Goal: Task Accomplishment & Management: Use online tool/utility

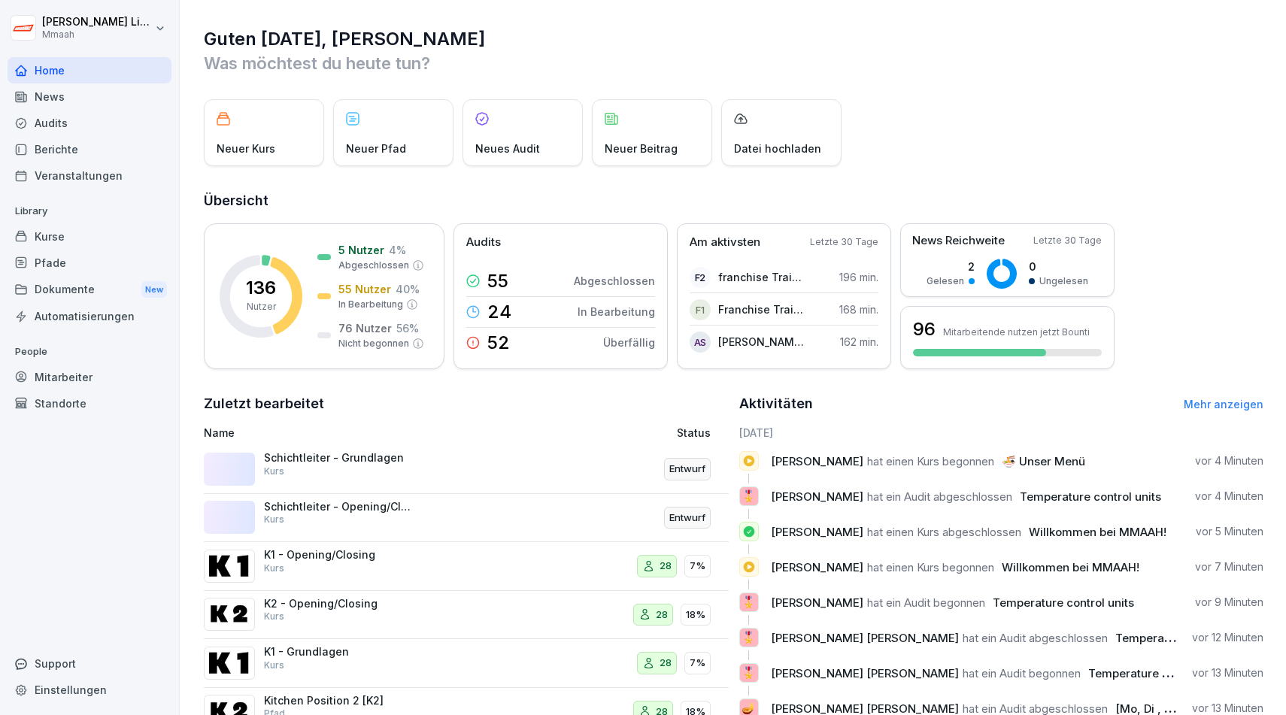
scroll to position [48, 0]
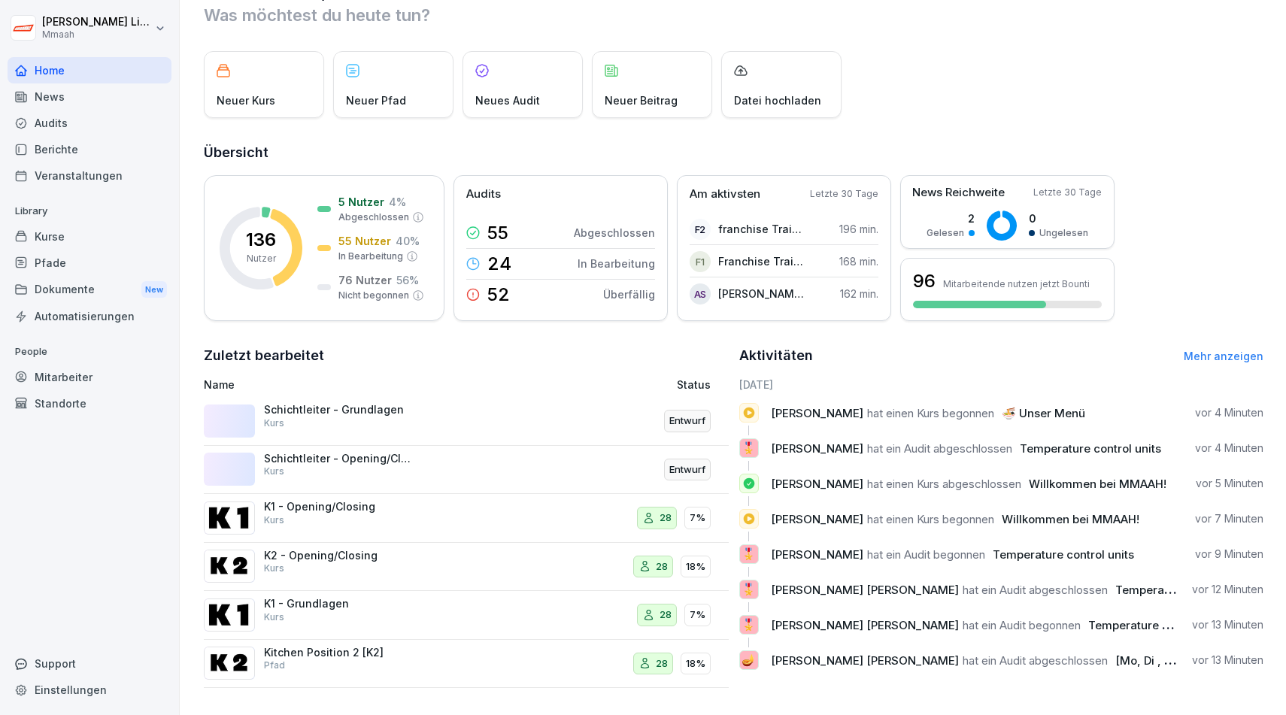
click at [78, 239] on div "Kurse" at bounding box center [90, 236] width 164 height 26
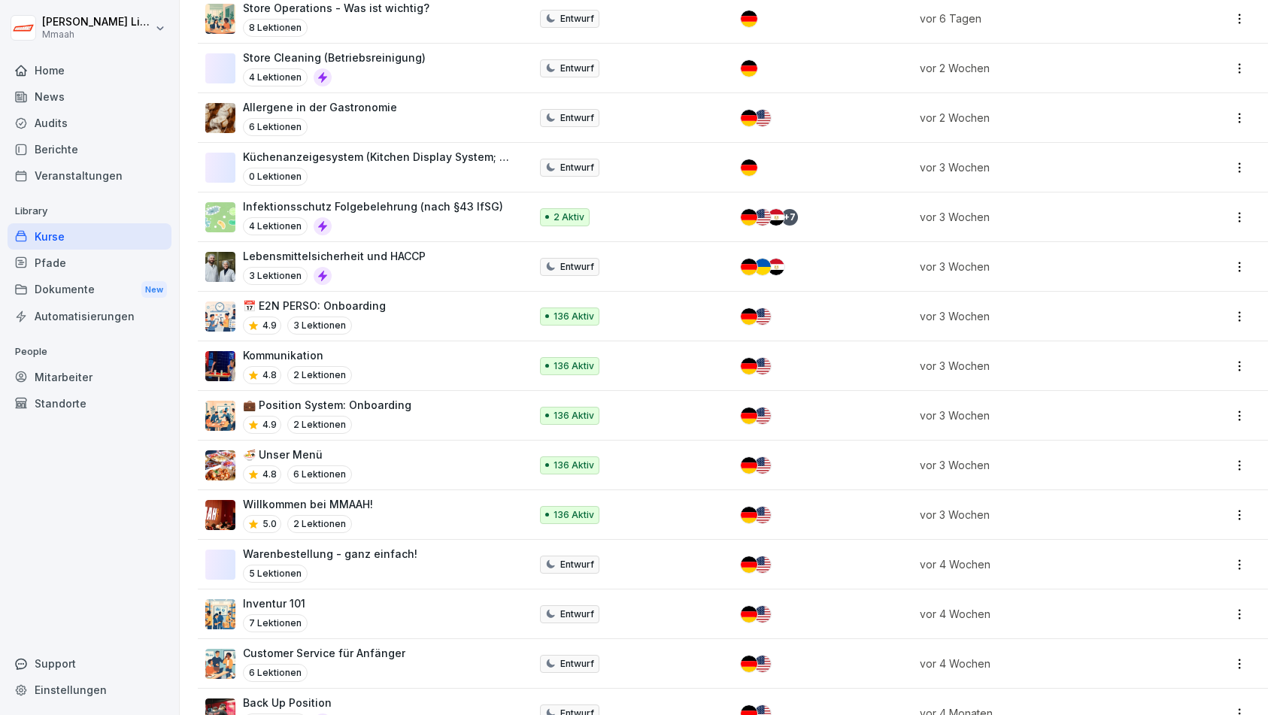
scroll to position [1200, 0]
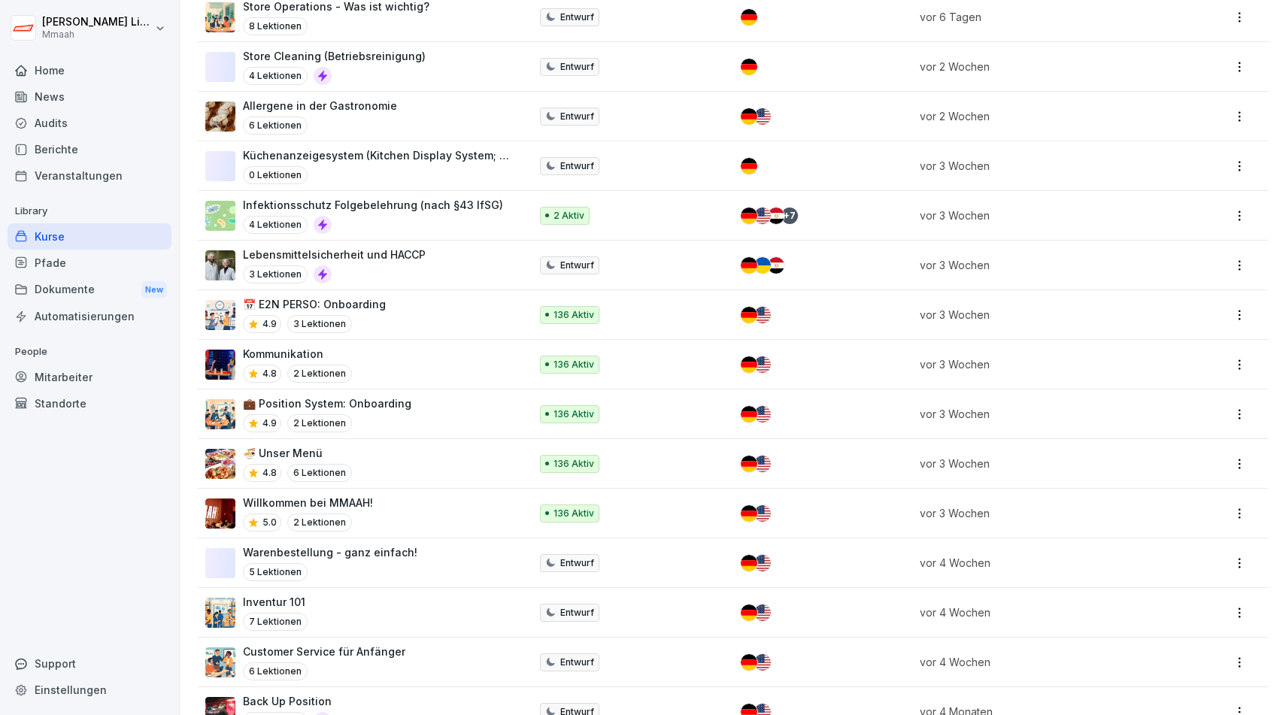
click at [404, 505] on div "Willkommen bei MMAAH! 5.0 2 Lektionen" at bounding box center [359, 513] width 309 height 37
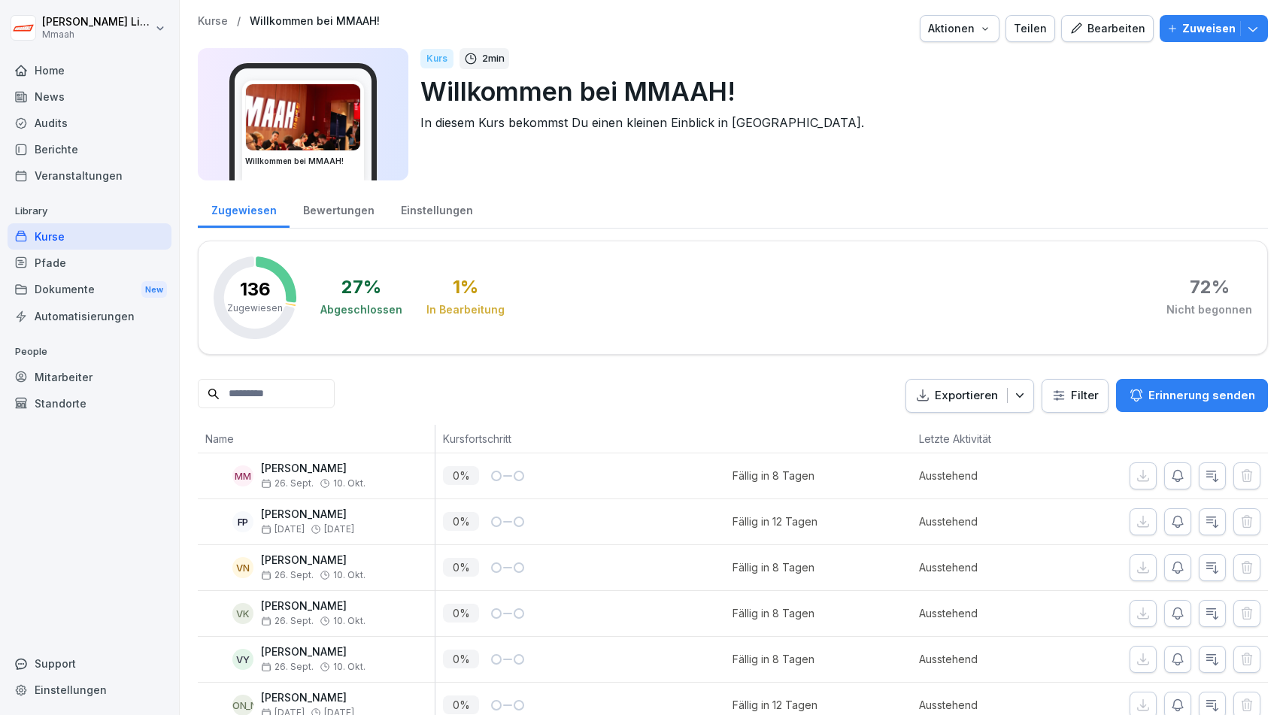
click at [1093, 34] on div "Bearbeiten" at bounding box center [1107, 28] width 76 height 17
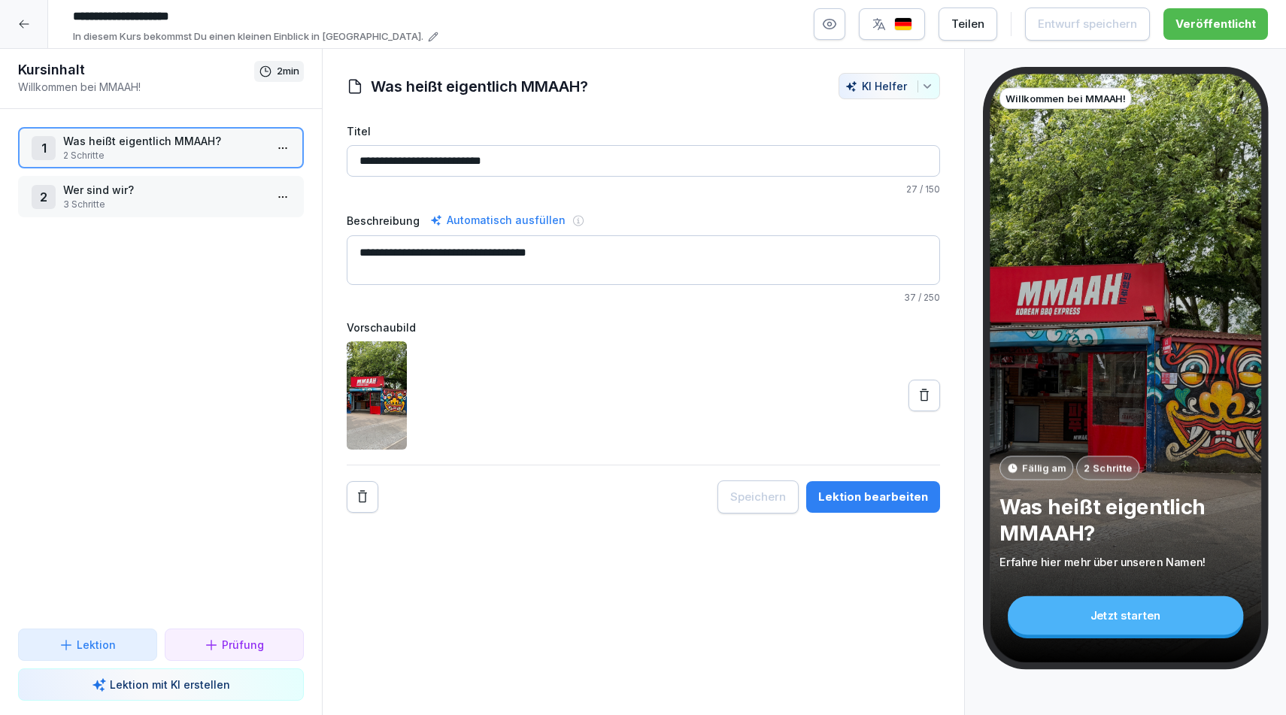
click at [860, 497] on div "Lektion bearbeiten" at bounding box center [873, 497] width 110 height 17
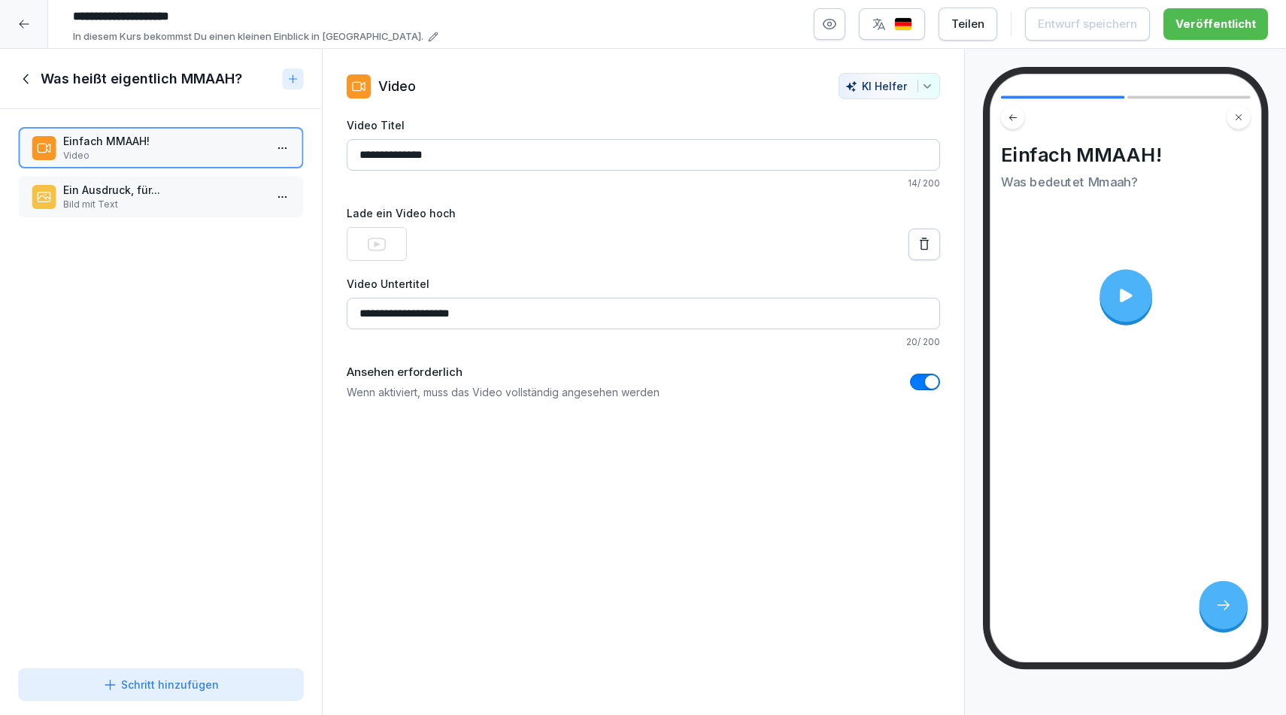
click at [131, 202] on p "Bild mit Text" at bounding box center [164, 205] width 202 height 14
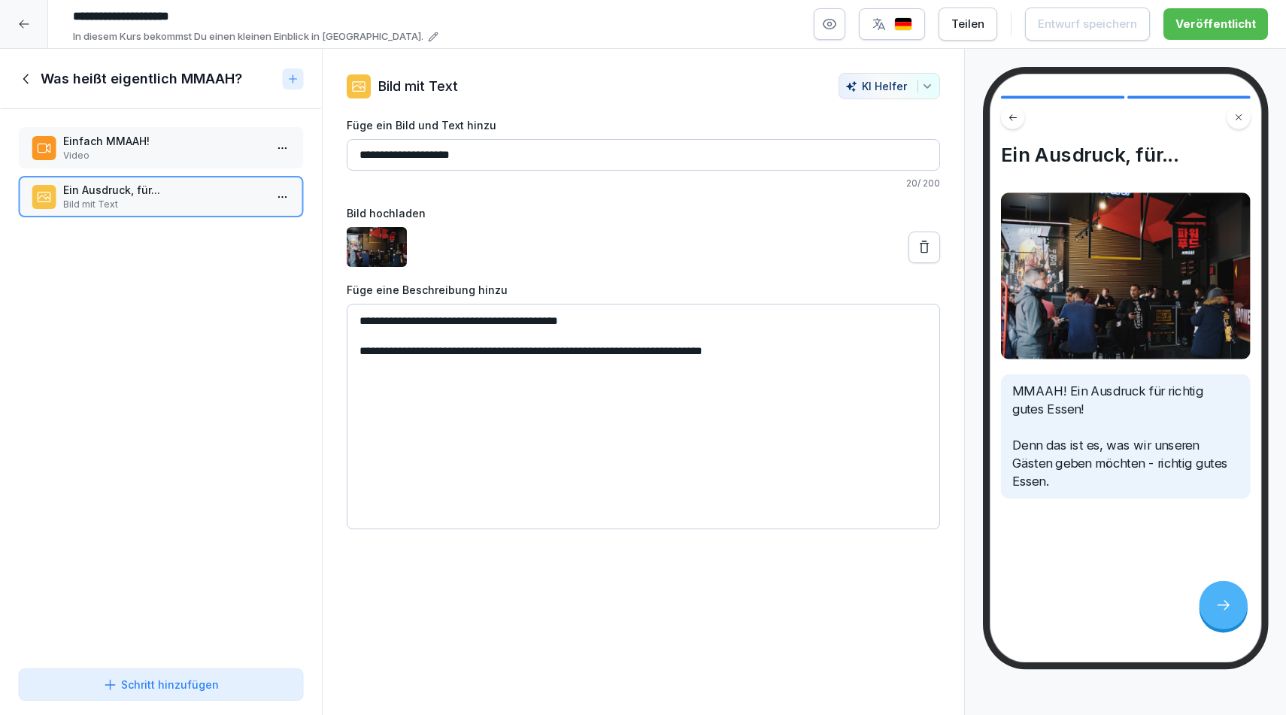
click at [28, 76] on icon at bounding box center [26, 79] width 17 height 17
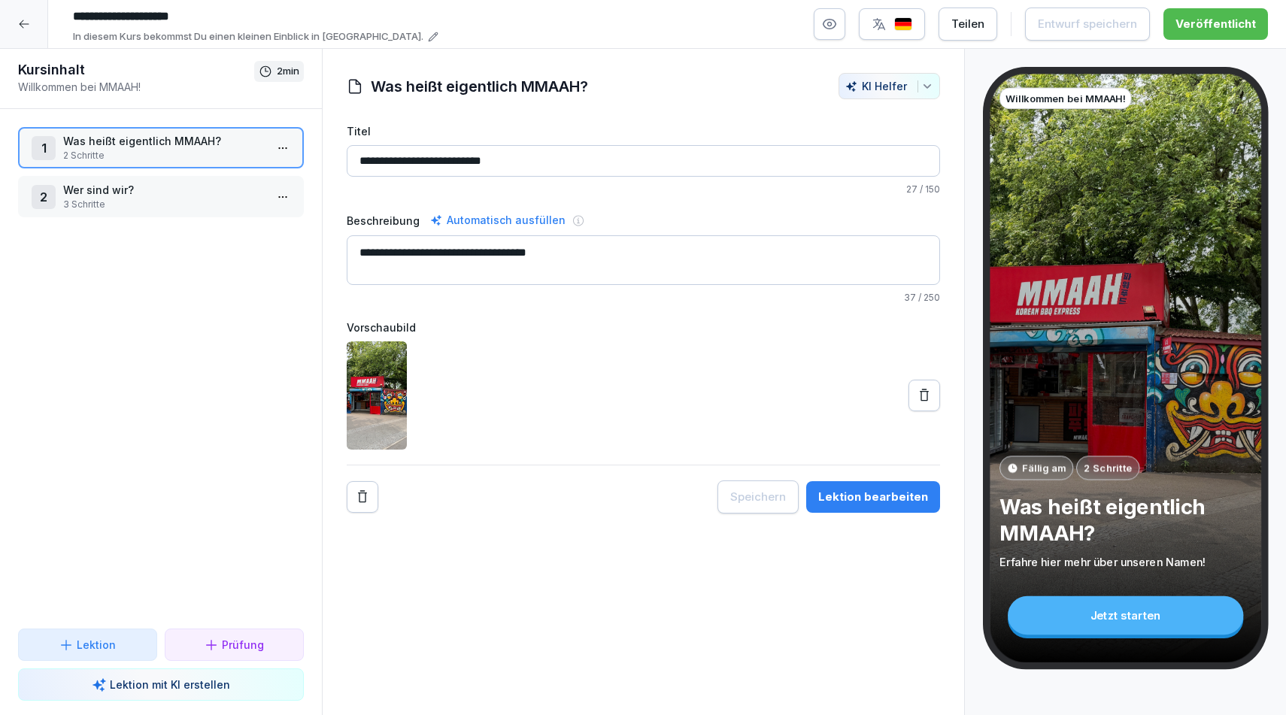
click at [132, 203] on p "3 Schritte" at bounding box center [164, 205] width 202 height 14
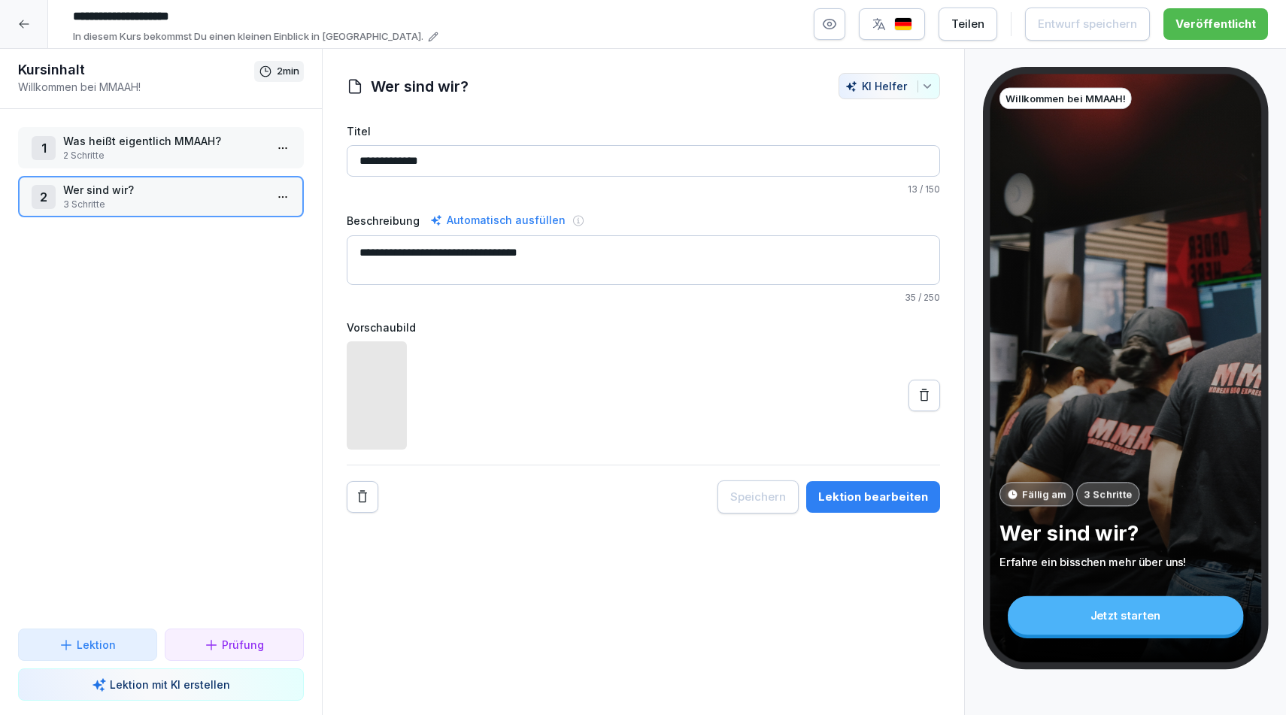
click at [846, 495] on div "Lektion bearbeiten" at bounding box center [873, 497] width 110 height 17
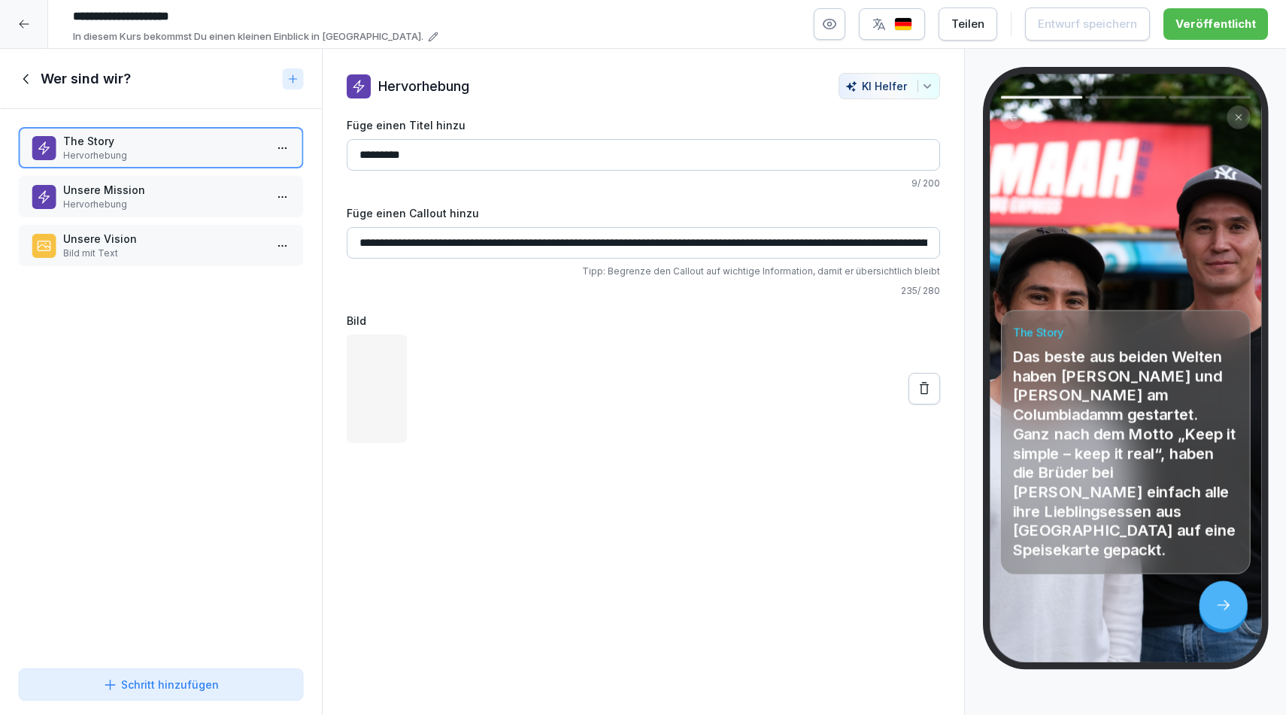
click at [158, 206] on p "Hervorhebung" at bounding box center [164, 205] width 202 height 14
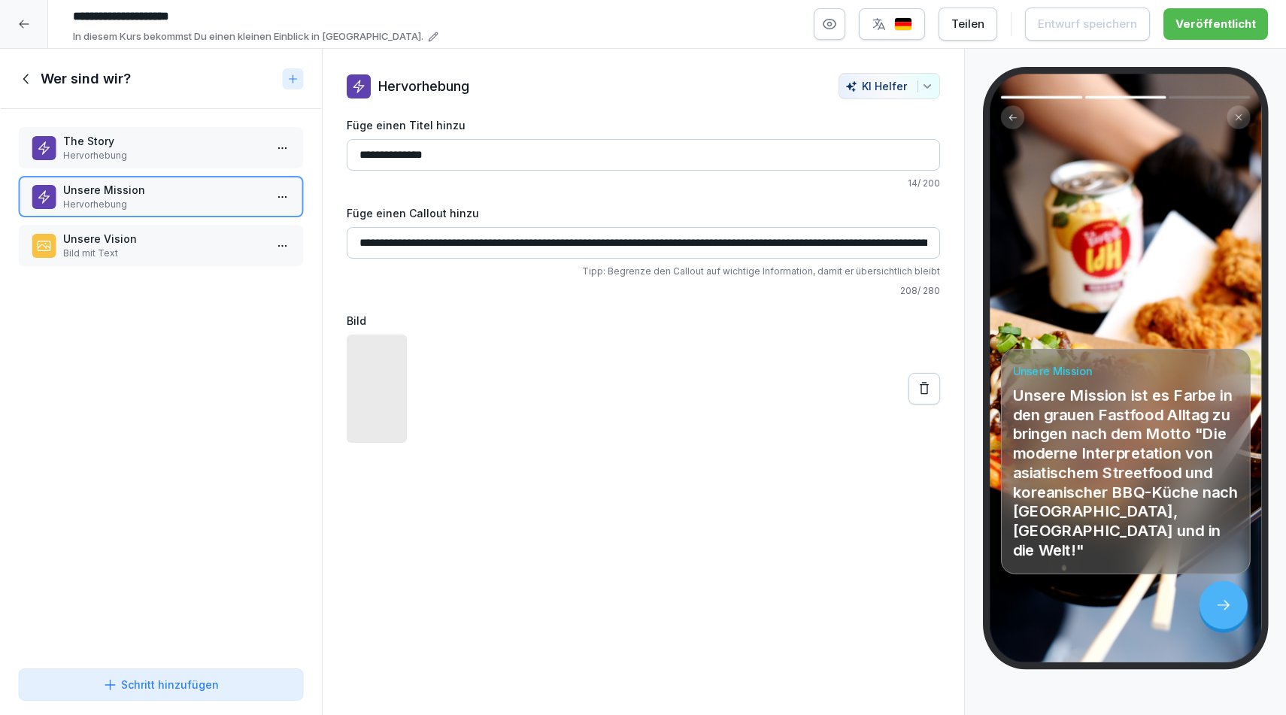
click at [145, 247] on p "Bild mit Text" at bounding box center [164, 254] width 202 height 14
